Goal: Navigation & Orientation: Find specific page/section

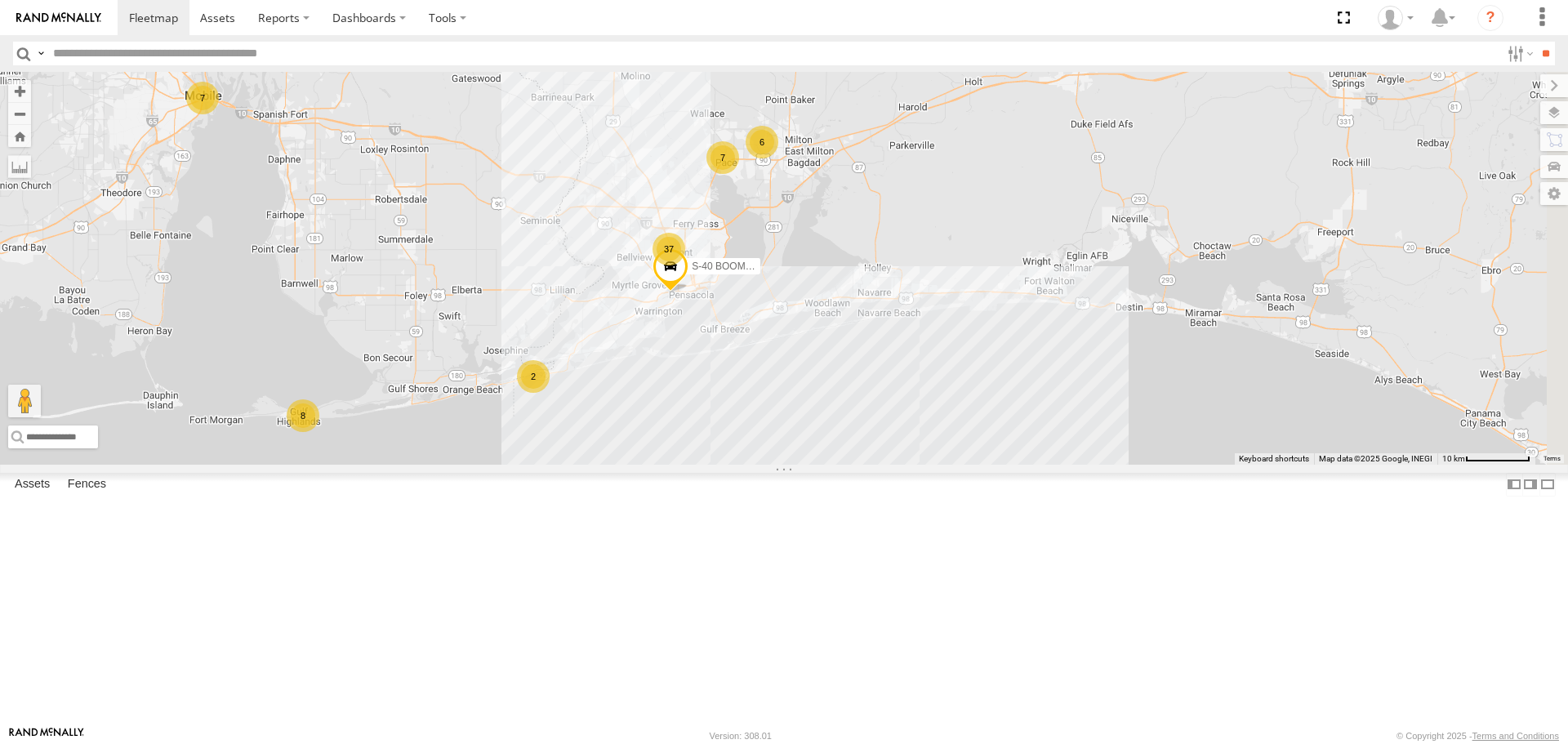
click at [0, 0] on link at bounding box center [0, 0] width 0 height 0
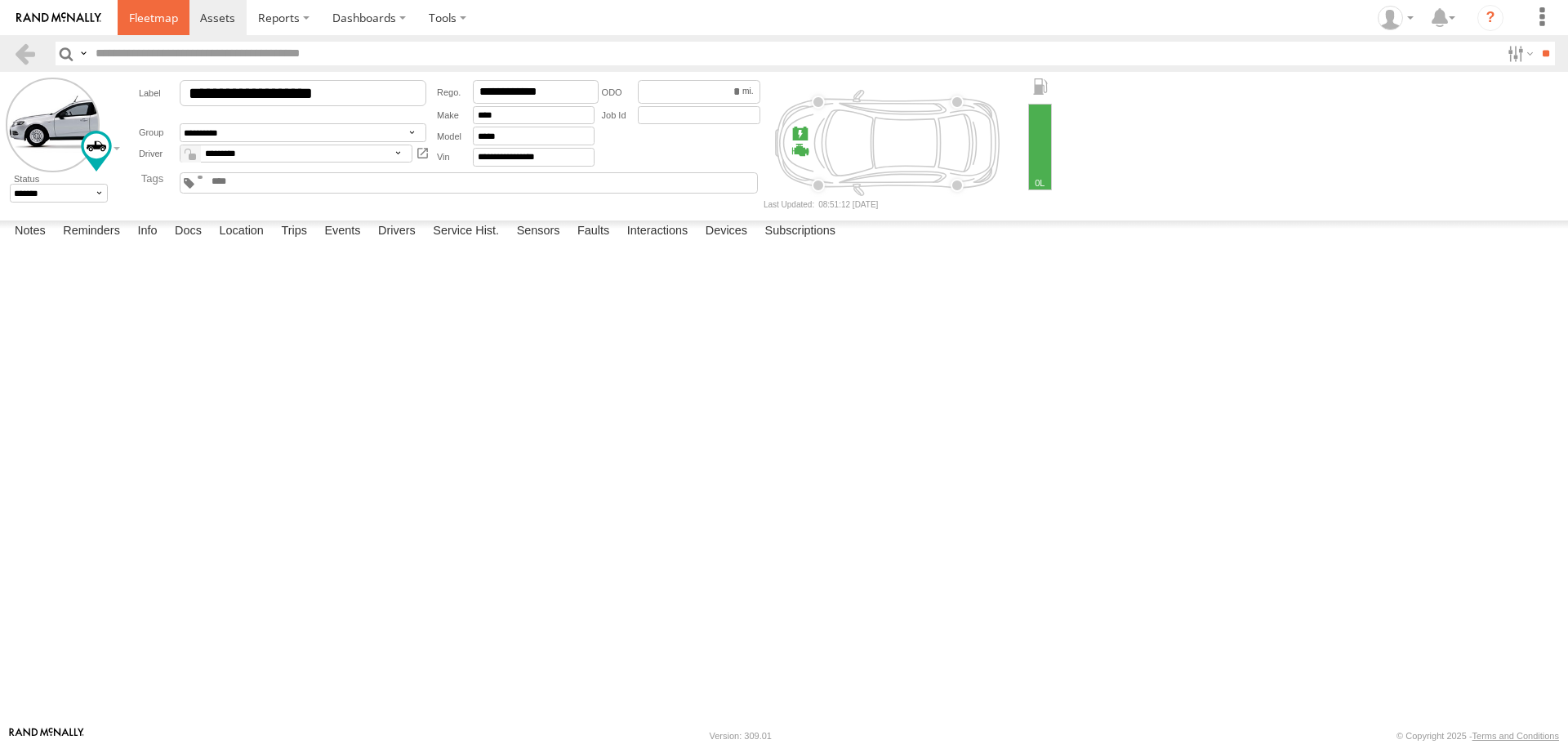
click at [154, 15] on span at bounding box center [154, 17] width 49 height 15
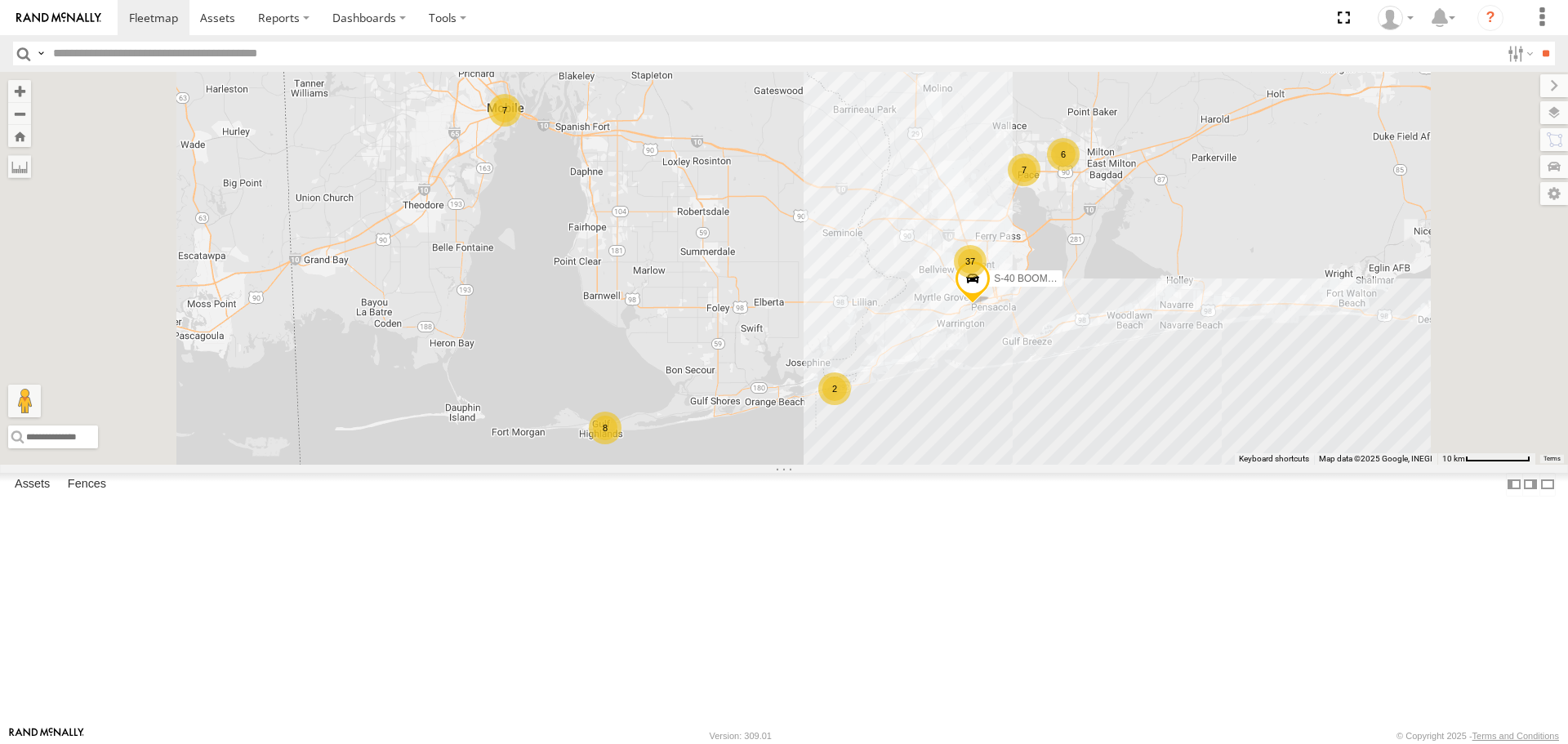
click at [0, 0] on link at bounding box center [0, 0] width 0 height 0
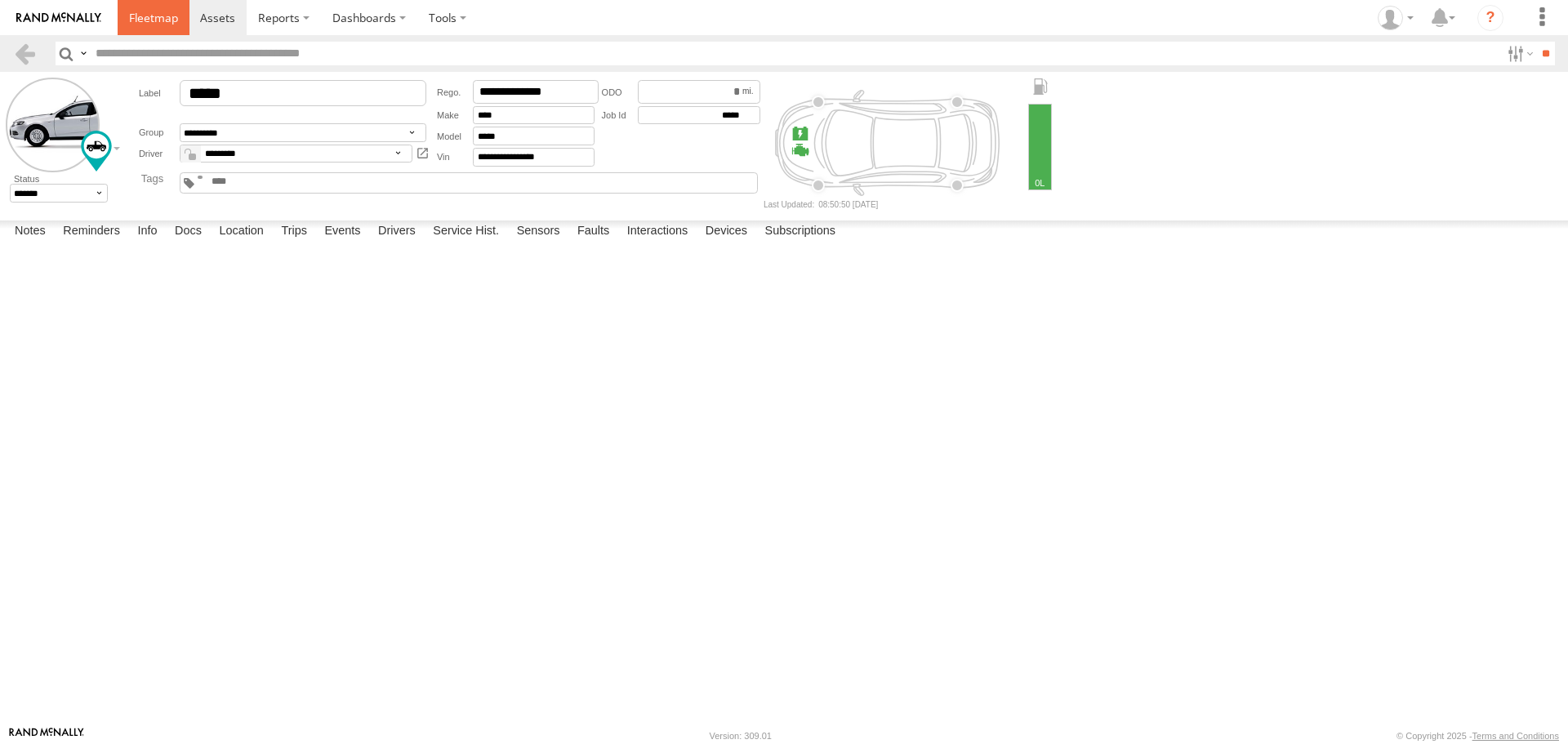
click at [160, 21] on span at bounding box center [154, 17] width 49 height 15
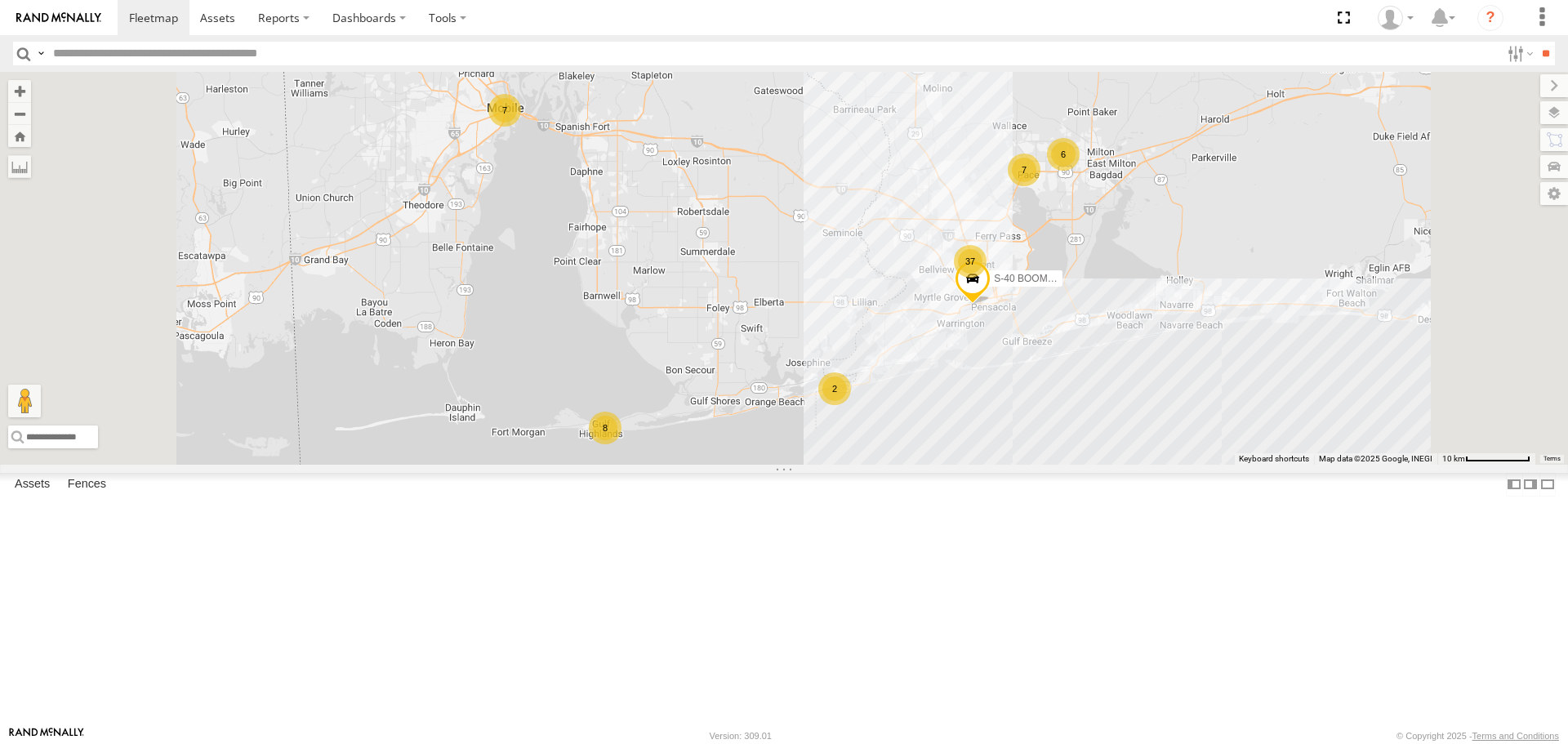
click at [0, 0] on link at bounding box center [0, 0] width 0 height 0
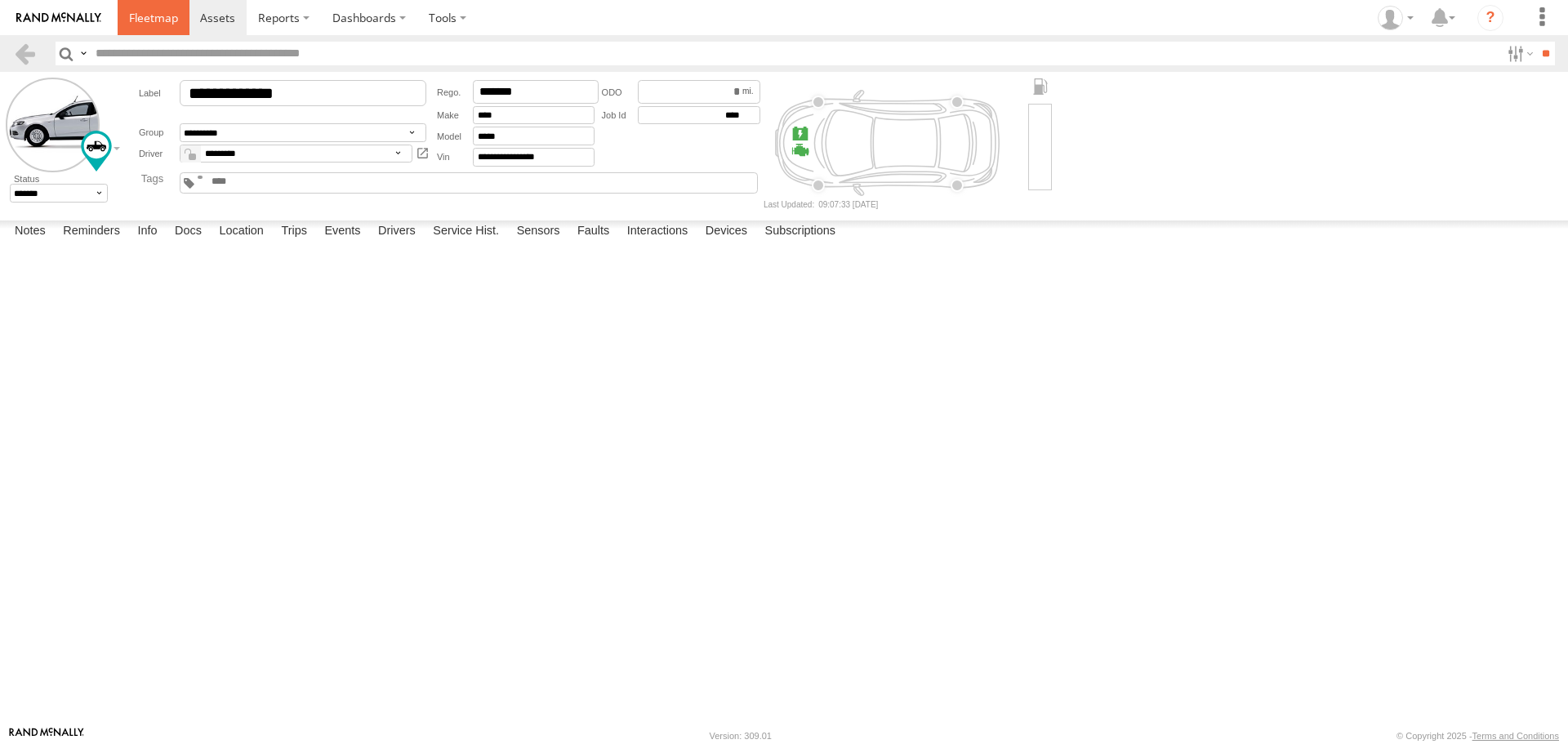
click at [151, 14] on span at bounding box center [154, 17] width 49 height 15
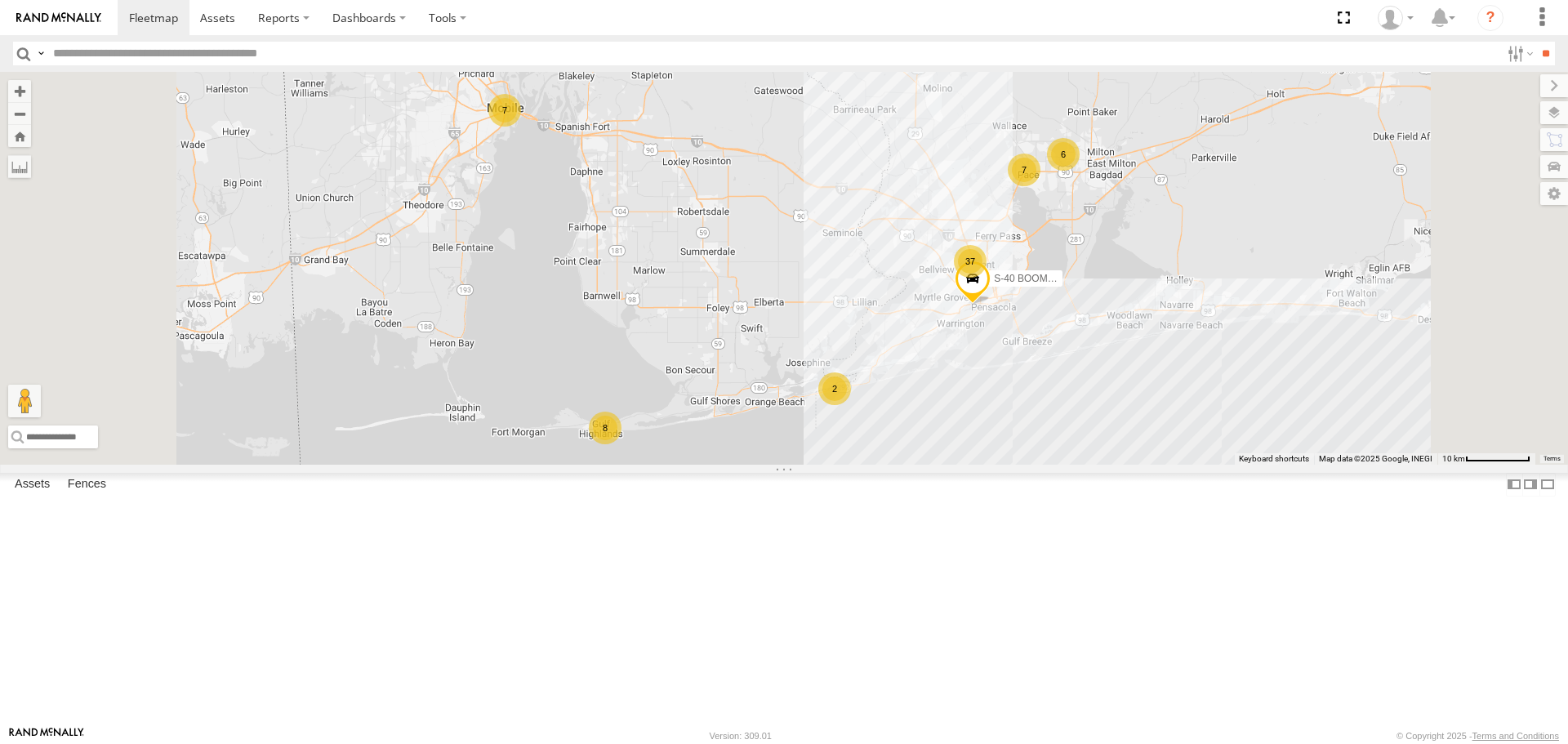
click at [0, 0] on link at bounding box center [0, 0] width 0 height 0
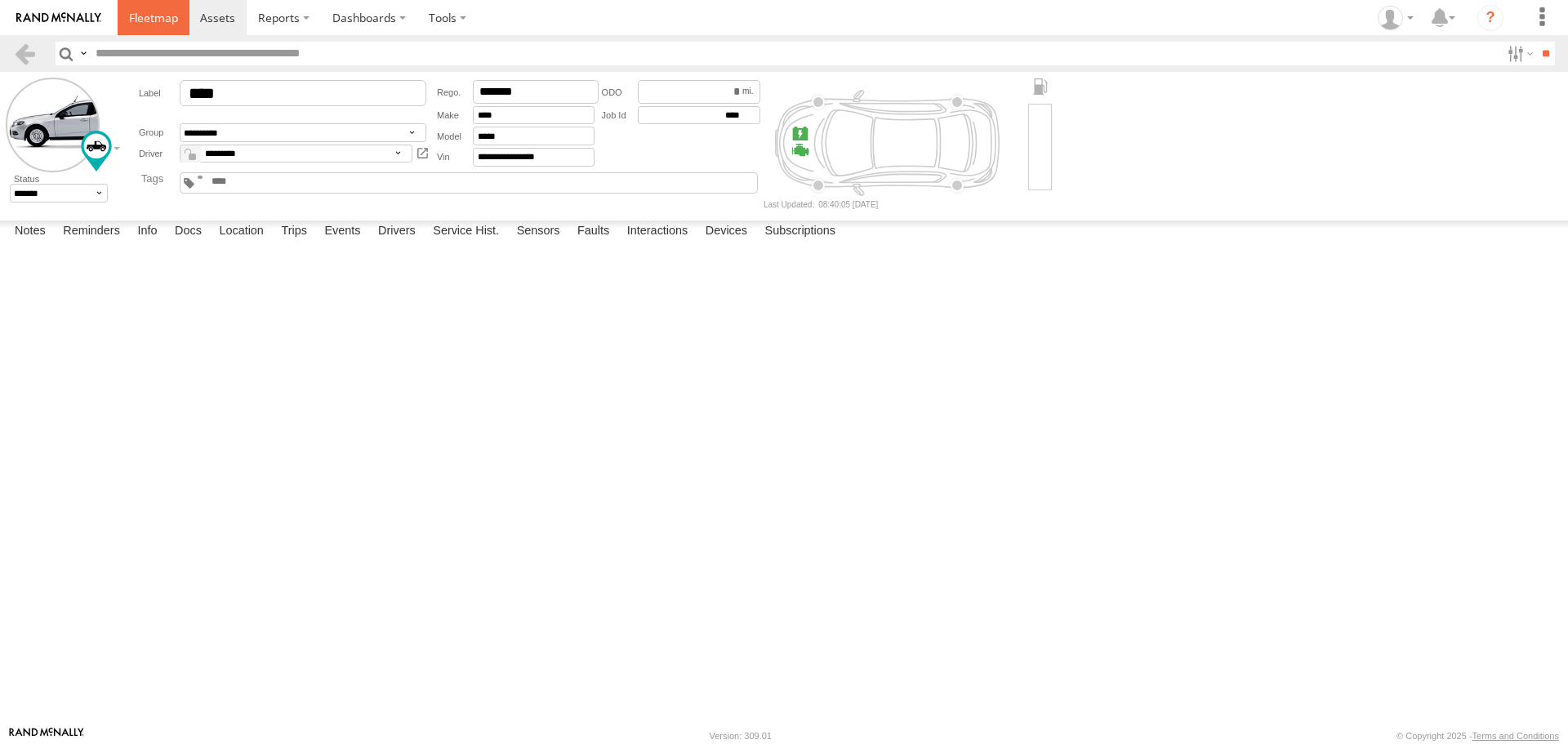
click at [154, 16] on span at bounding box center [154, 17] width 49 height 15
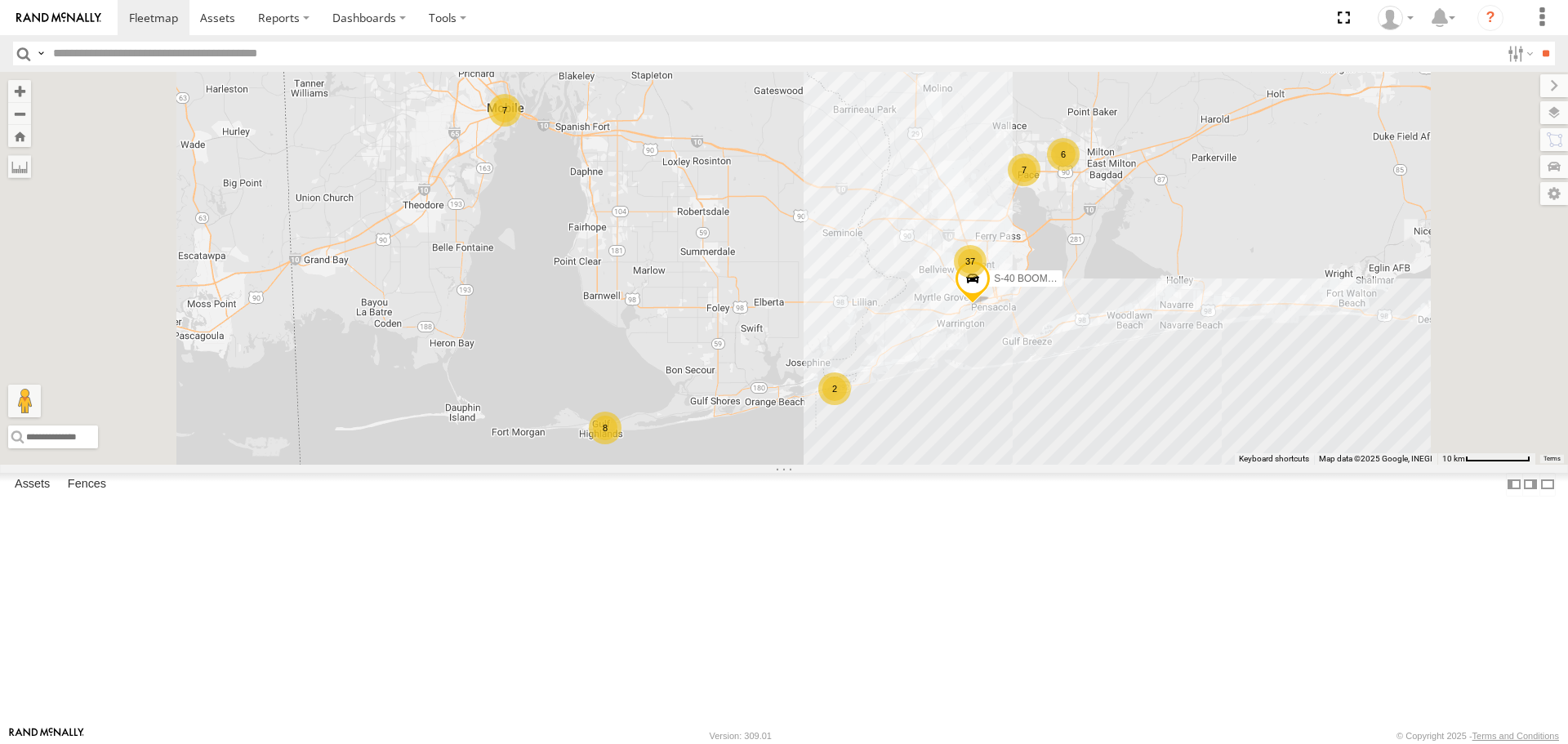
click at [0, 0] on link at bounding box center [0, 0] width 0 height 0
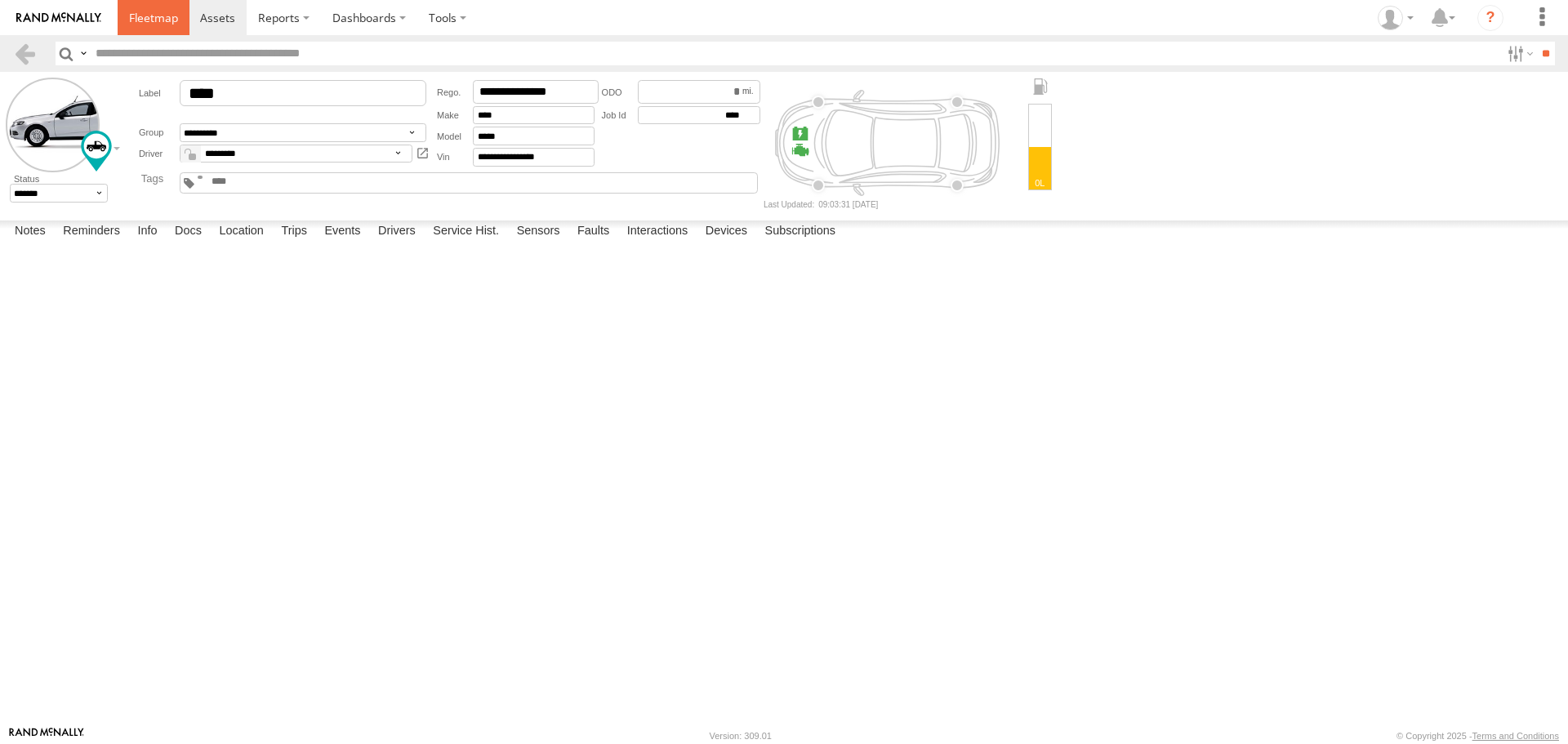
click at [141, 12] on span at bounding box center [154, 17] width 49 height 15
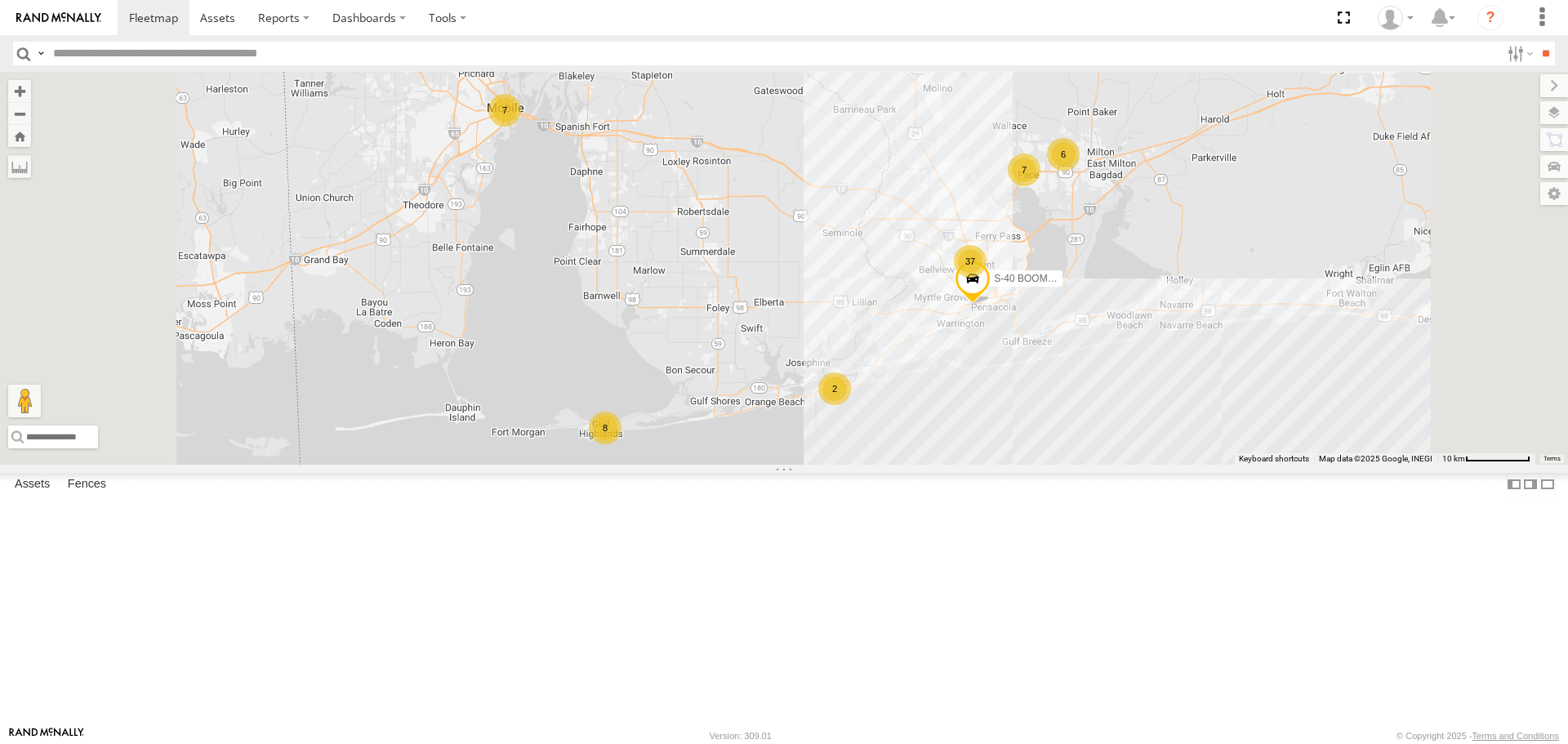
click at [0, 0] on link at bounding box center [0, 0] width 0 height 0
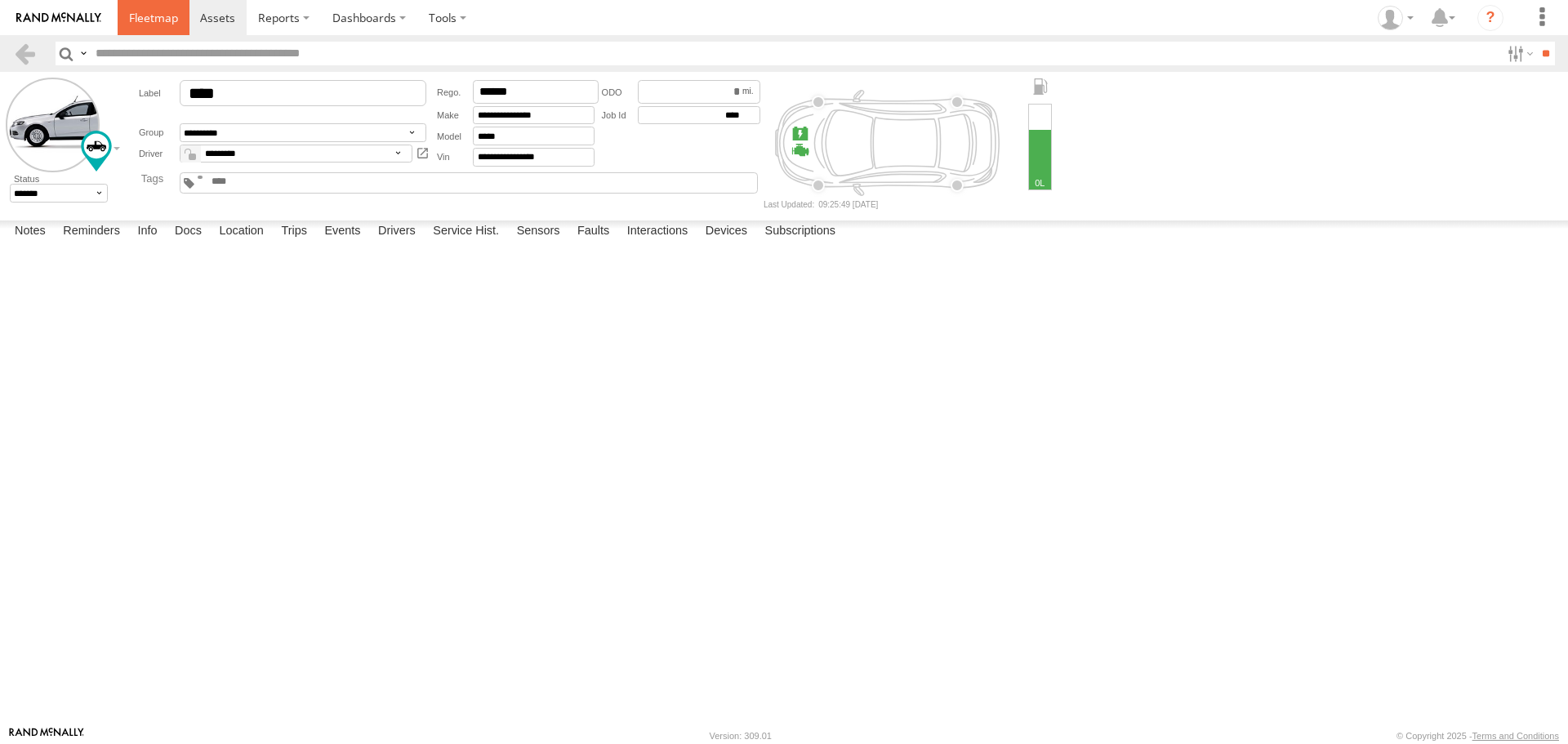
click at [150, 14] on span at bounding box center [154, 17] width 49 height 15
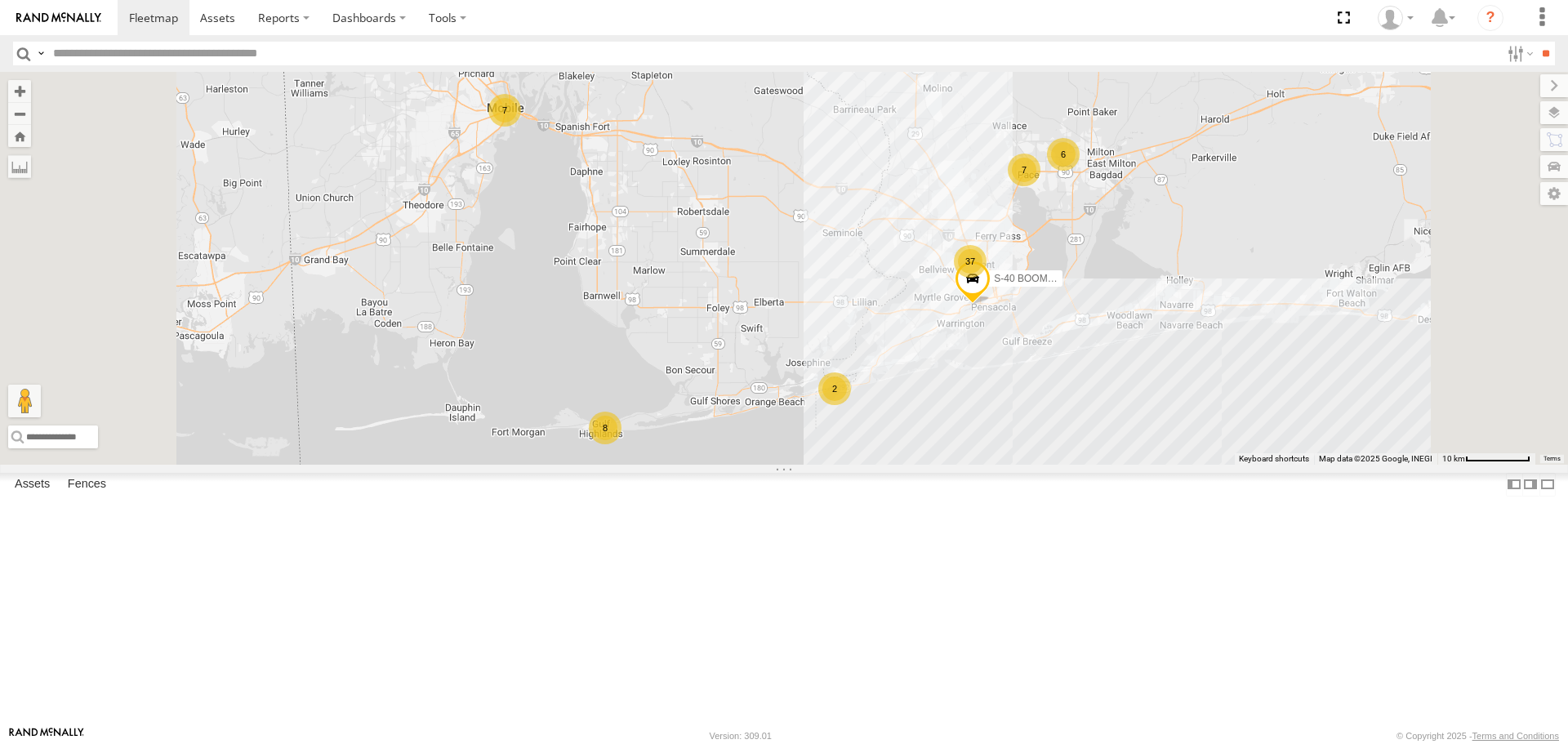
scroll to position [163, 0]
click at [0, 0] on link at bounding box center [0, 0] width 0 height 0
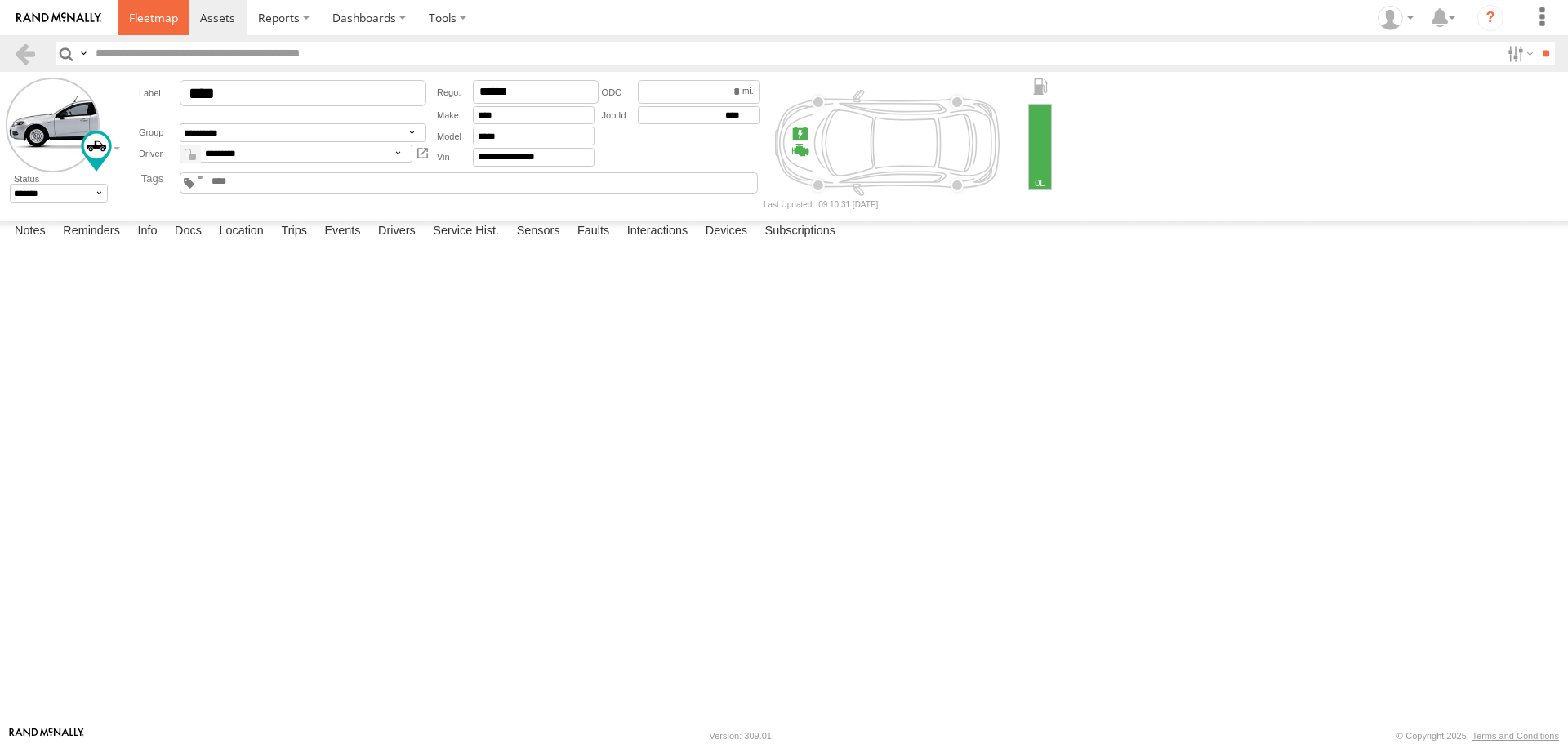
click at [157, 17] on span at bounding box center [154, 17] width 49 height 15
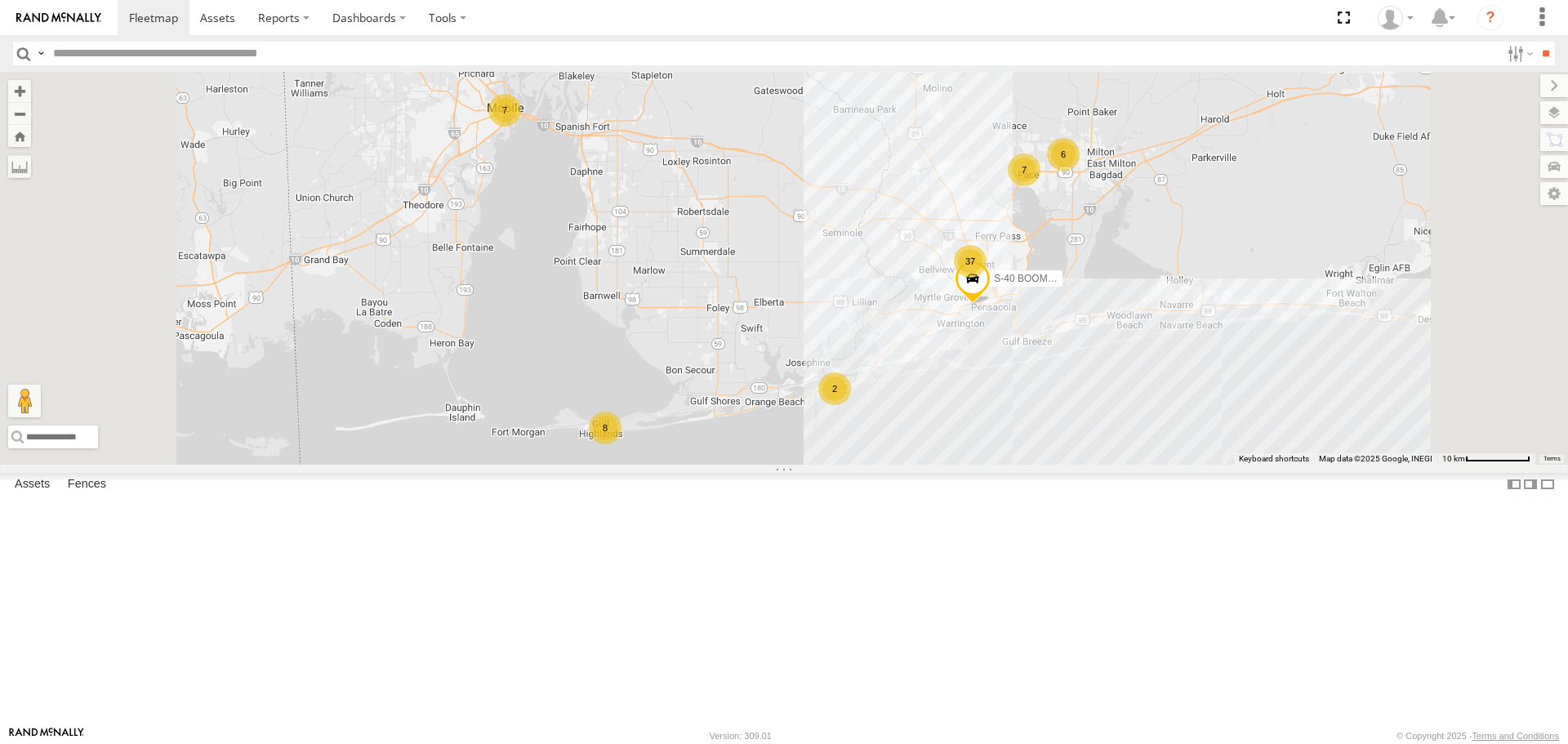
scroll to position [327, 0]
click at [0, 0] on link at bounding box center [0, 0] width 0 height 0
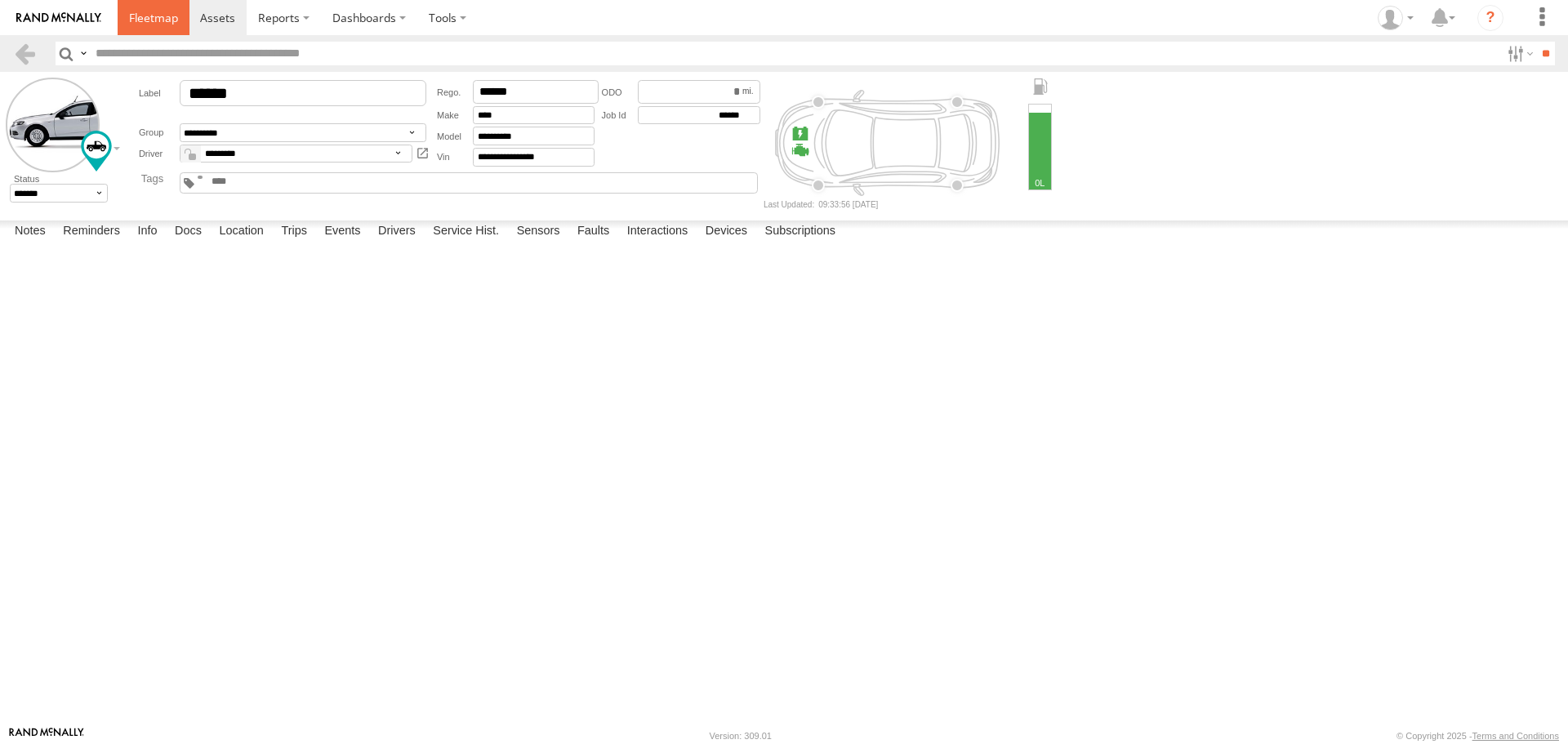
click at [162, 11] on span at bounding box center [154, 17] width 49 height 15
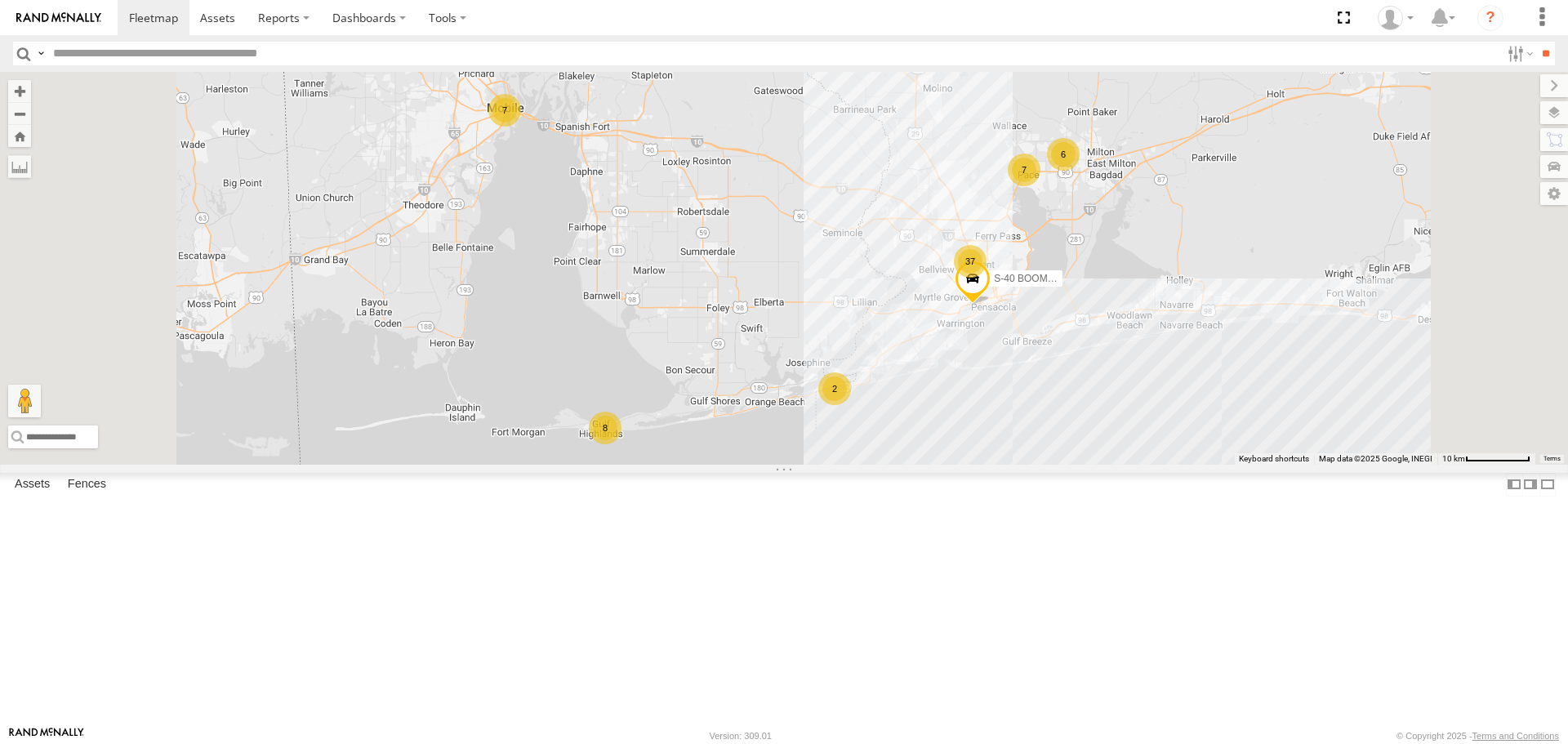
scroll to position [2463, 0]
click at [0, 0] on link at bounding box center [0, 0] width 0 height 0
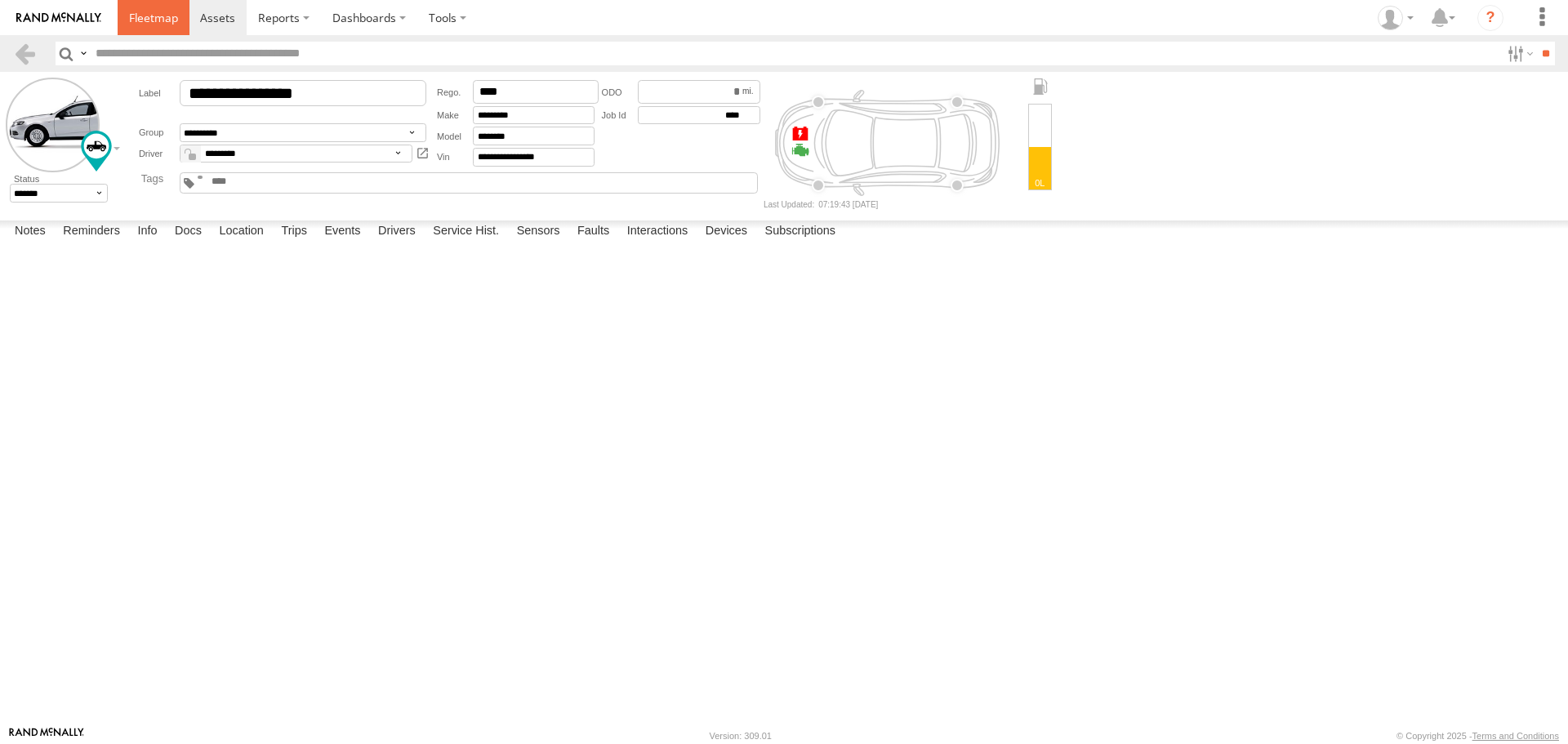
click at [158, 19] on span at bounding box center [154, 17] width 49 height 15
